Goal: Task Accomplishment & Management: Use online tool/utility

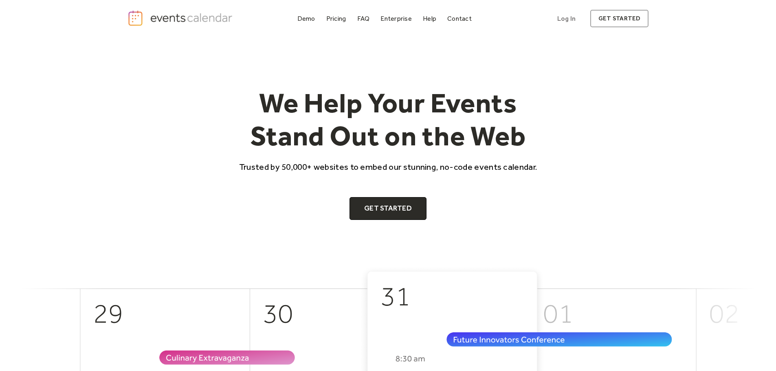
drag, startPoint x: 0, startPoint y: 0, endPoint x: 158, endPoint y: 143, distance: 213.1
click at [158, 149] on div "We Help Your Events Stand Out on the Web Trusted by 50,000+ websites to embed o…" at bounding box center [387, 153] width 521 height 134
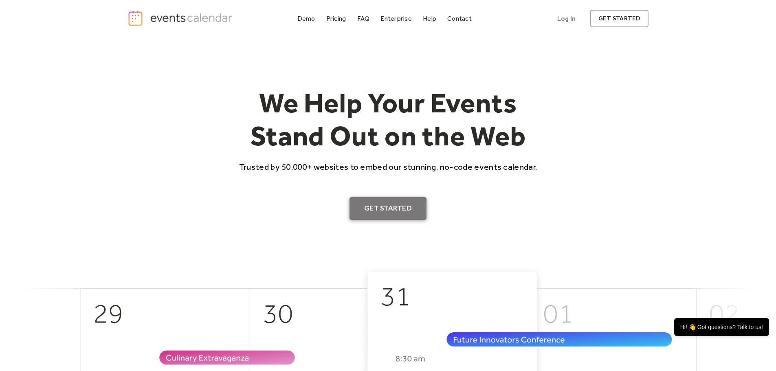
click at [400, 211] on link "Get Started" at bounding box center [387, 208] width 77 height 23
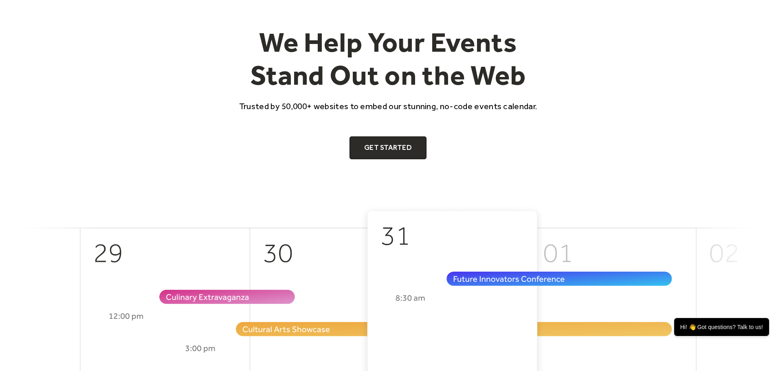
scroll to position [41, 0]
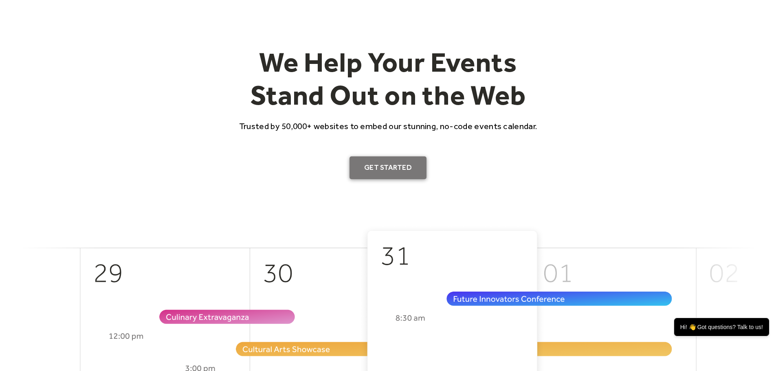
click at [373, 158] on link "Get Started" at bounding box center [387, 167] width 77 height 23
